Goal: Transaction & Acquisition: Purchase product/service

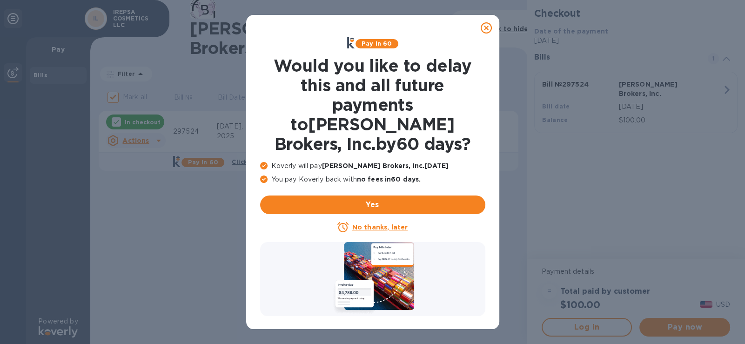
click at [372, 223] on u "No thanks, later" at bounding box center [379, 226] width 55 height 7
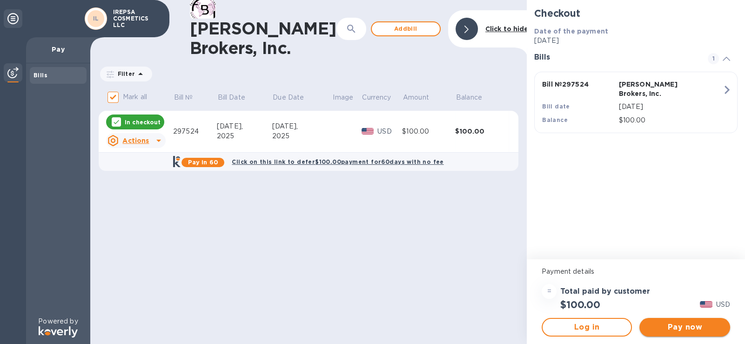
click at [675, 327] on span "Pay now" at bounding box center [684, 326] width 75 height 11
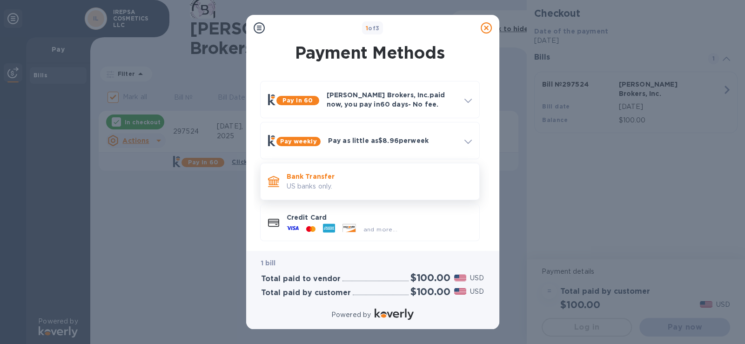
click at [344, 183] on p "US banks only." at bounding box center [379, 186] width 185 height 10
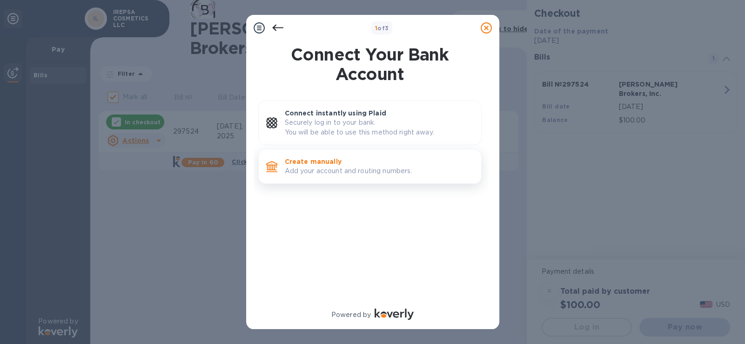
click at [344, 165] on p "Create manually" at bounding box center [379, 161] width 189 height 9
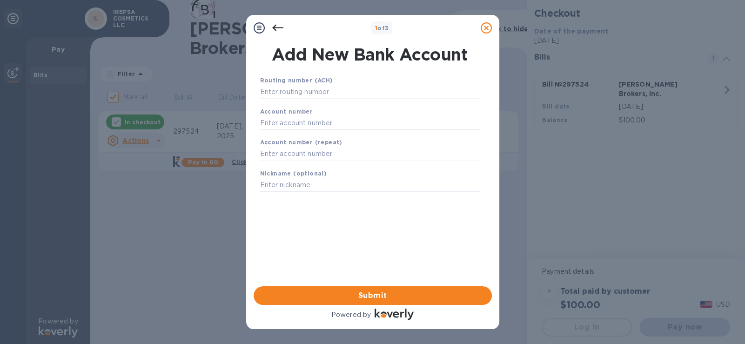
click at [337, 93] on input "text" at bounding box center [370, 92] width 220 height 14
click at [330, 89] on input "text" at bounding box center [370, 92] width 220 height 14
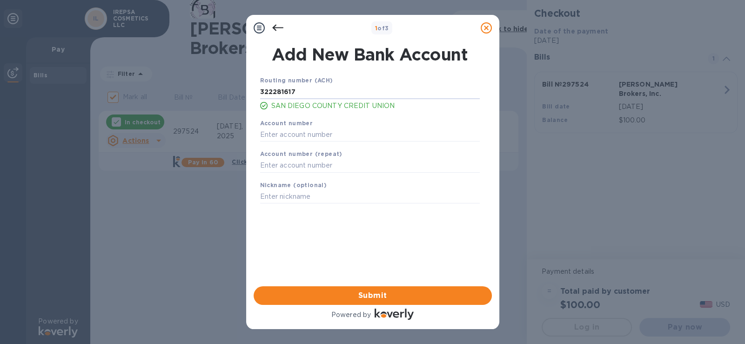
type input "322281617"
click at [327, 127] on div "Account number" at bounding box center [369, 129] width 227 height 31
click at [334, 133] on input "text" at bounding box center [370, 134] width 220 height 14
type input "855656795"
click at [338, 165] on input "text" at bounding box center [370, 166] width 220 height 14
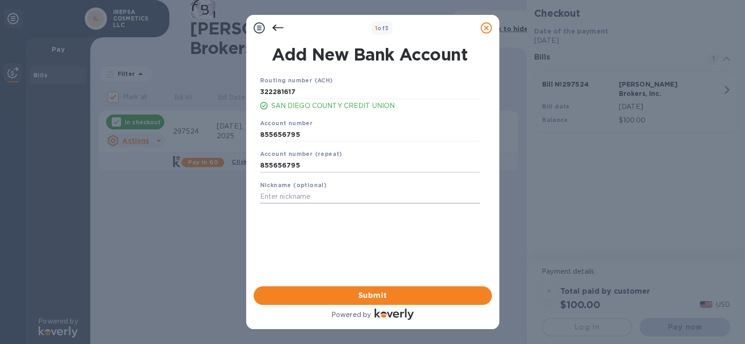
type input "855656795"
click at [354, 198] on input "text" at bounding box center [370, 197] width 220 height 14
type input "i"
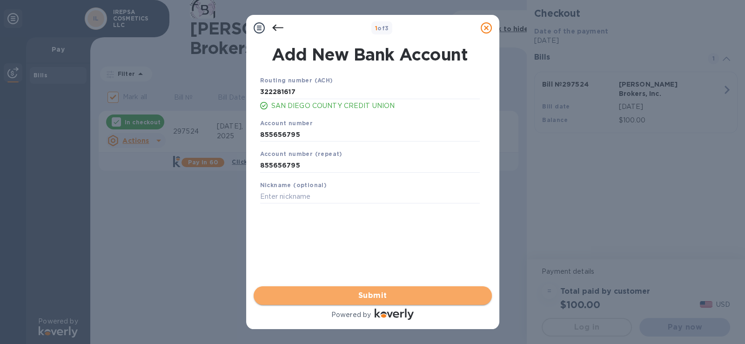
click at [375, 291] on span "Submit" at bounding box center [372, 295] width 223 height 11
